Goal: Find specific page/section: Find specific page/section

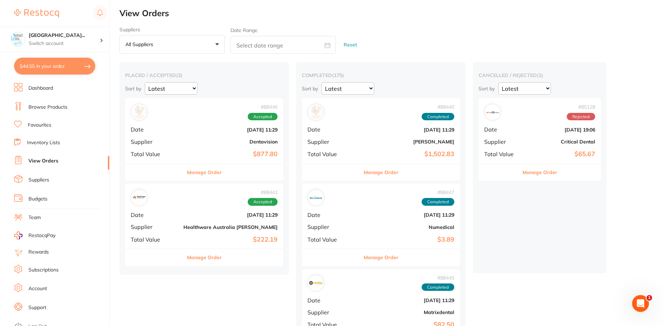
click at [185, 141] on b "Dentavision" at bounding box center [230, 142] width 94 height 6
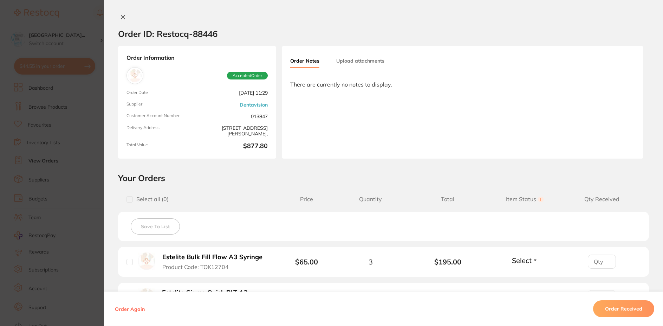
click at [122, 22] on div "Order ID: Restocq- 88446" at bounding box center [167, 33] width 99 height 25
click at [118, 18] on button at bounding box center [123, 17] width 10 height 7
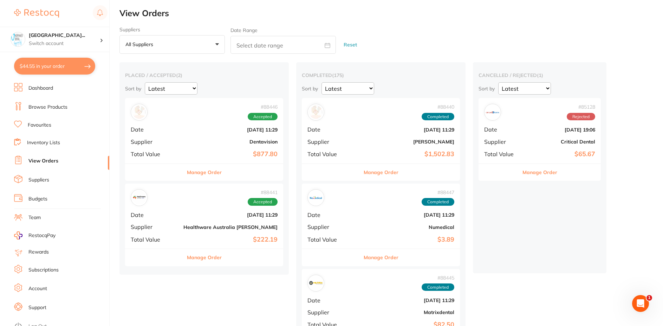
click at [71, 107] on li "Browse Products" at bounding box center [61, 107] width 95 height 11
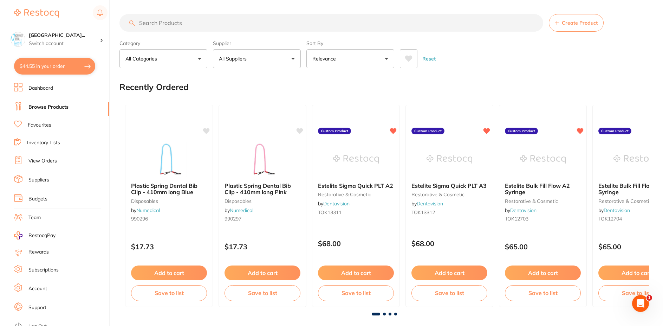
click at [141, 59] on p "All Categories" at bounding box center [142, 58] width 34 height 7
type input "hfhj\"
click at [195, 80] on input "hfhj\" at bounding box center [164, 80] width 88 height 18
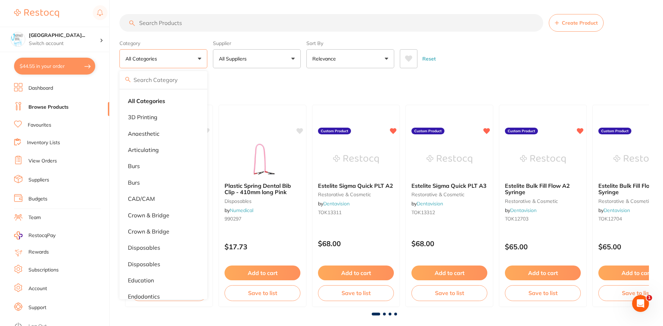
click at [198, 80] on input "search" at bounding box center [164, 80] width 88 height 18
click at [200, 82] on input "search" at bounding box center [164, 80] width 88 height 18
click at [198, 80] on input "search" at bounding box center [164, 80] width 88 height 18
type input "\"
